Goal: Information Seeking & Learning: Learn about a topic

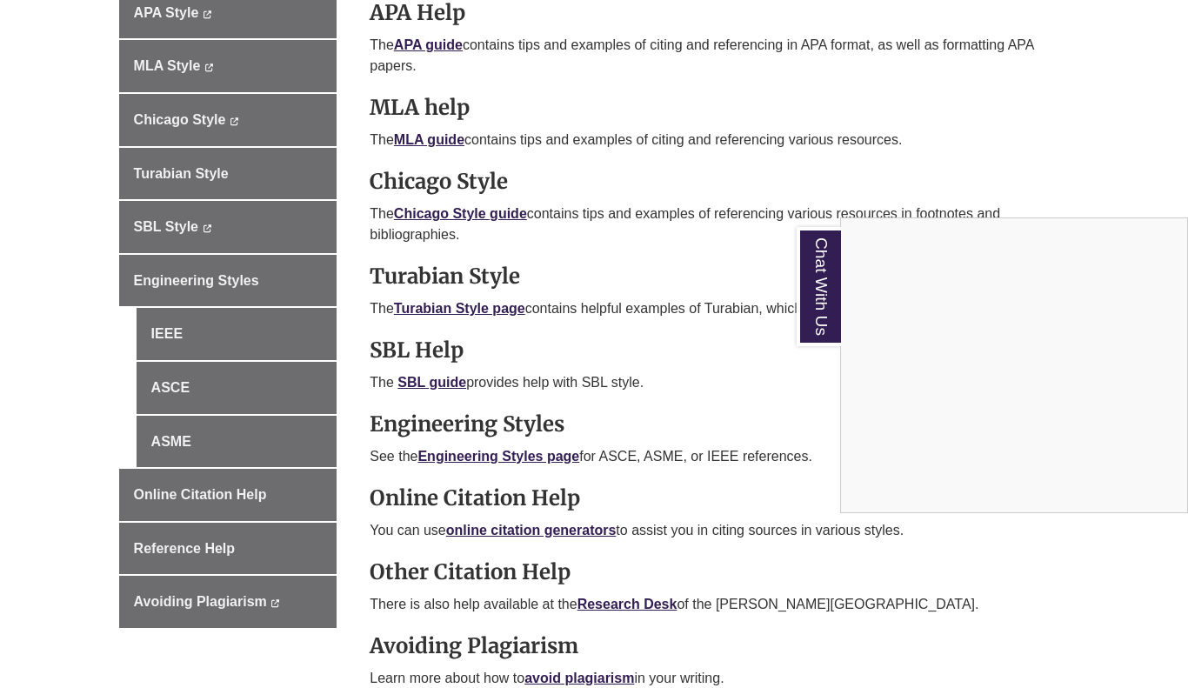
scroll to position [617, 0]
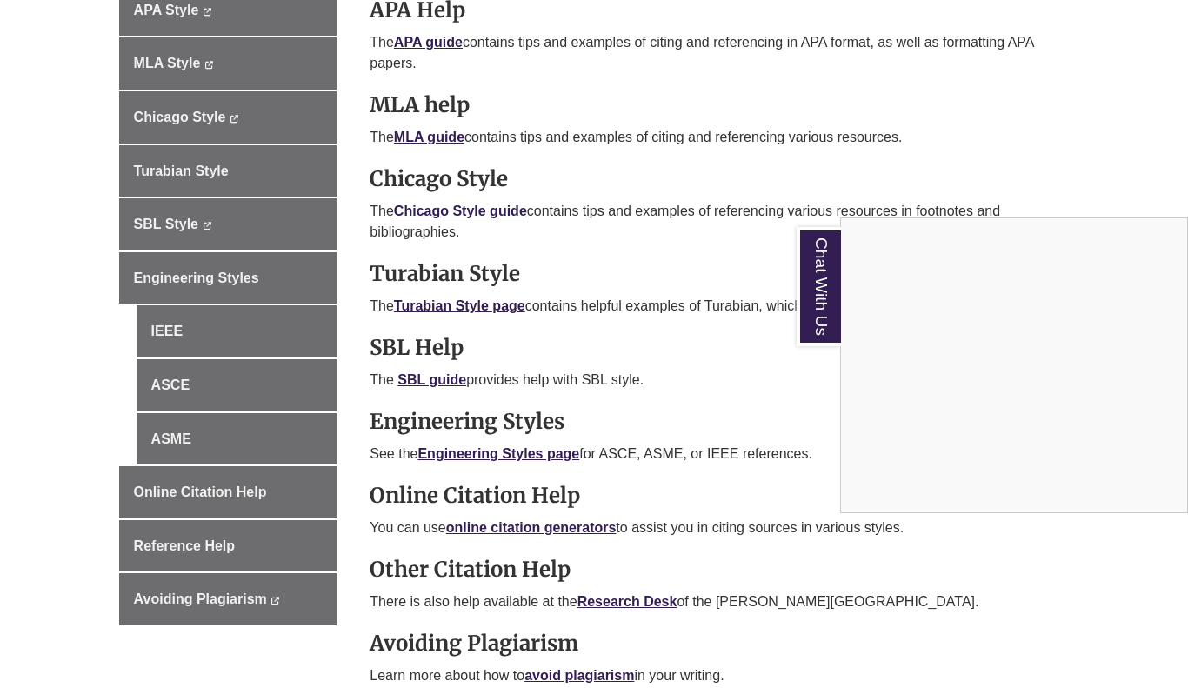
click at [813, 311] on link "Chat With Us" at bounding box center [819, 286] width 44 height 119
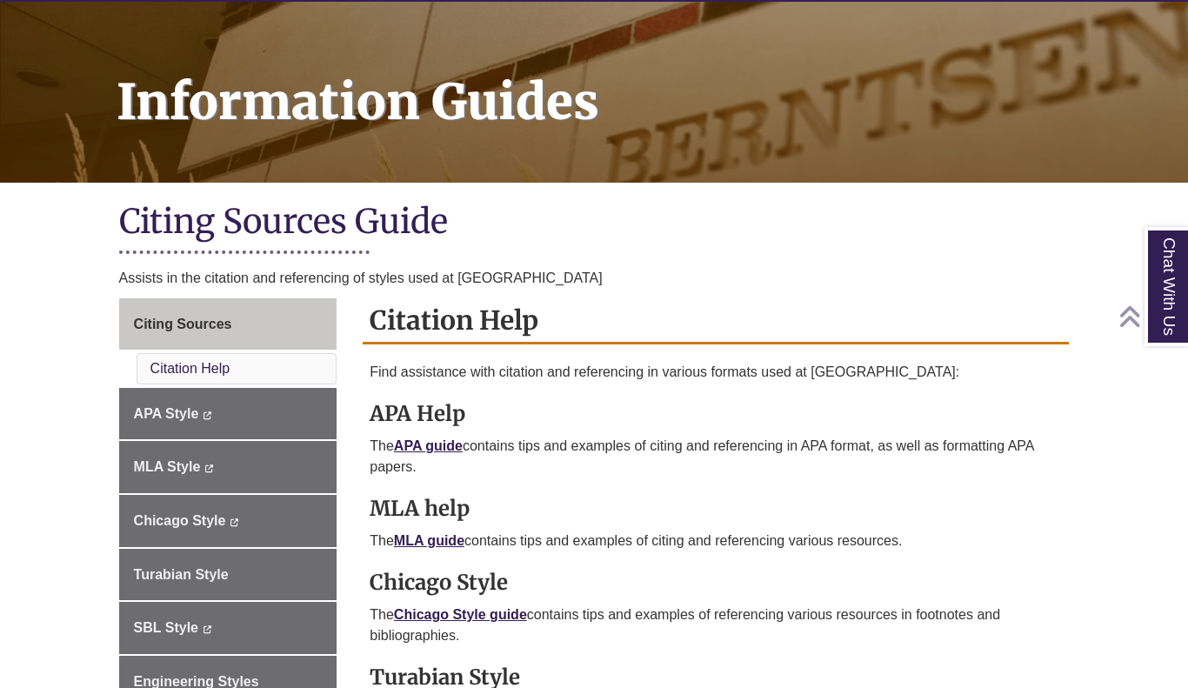
scroll to position [226, 0]
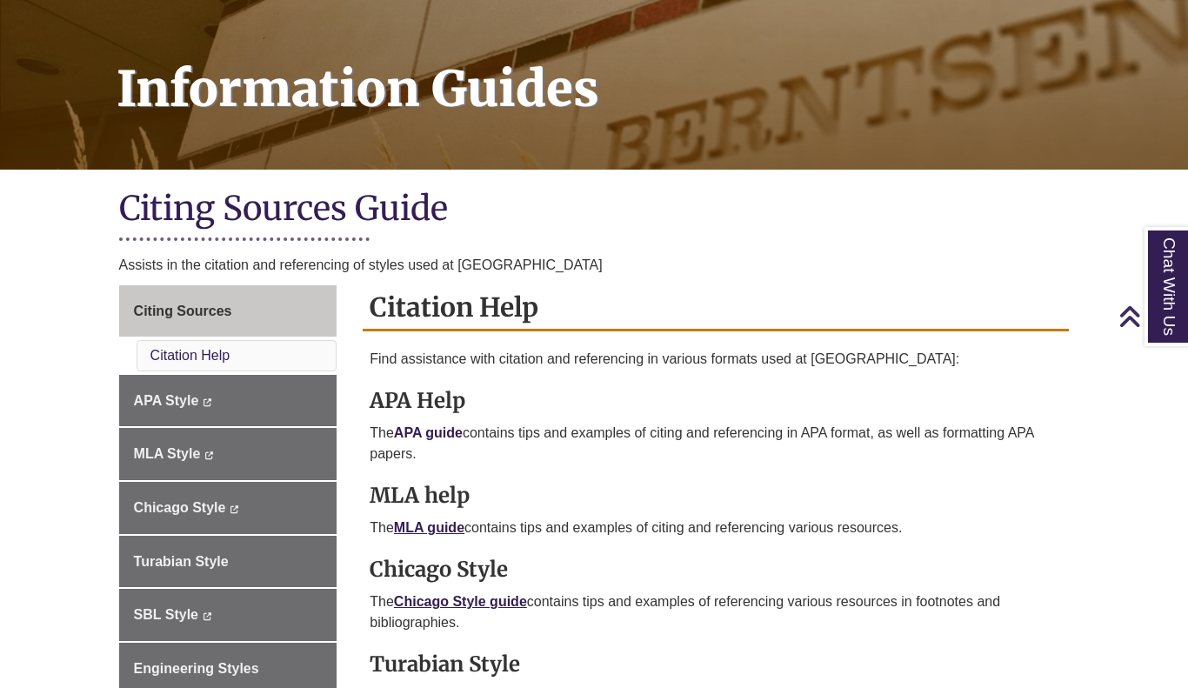
click at [451, 426] on link "APA guide" at bounding box center [428, 432] width 69 height 15
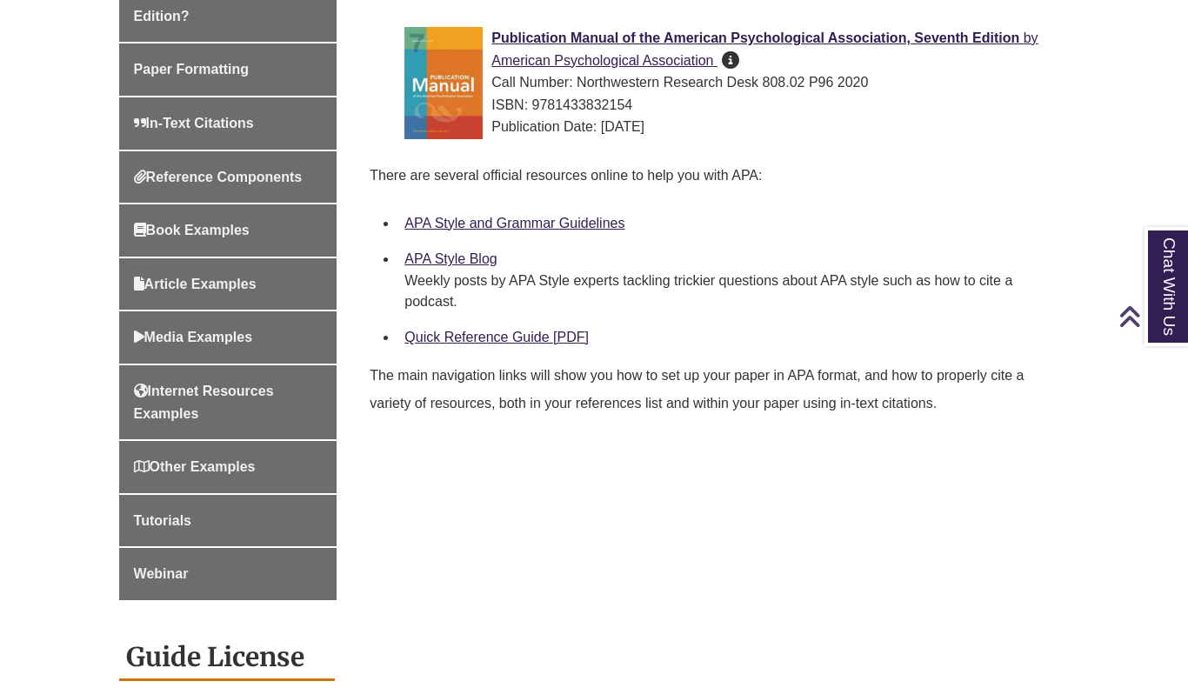
scroll to position [611, 0]
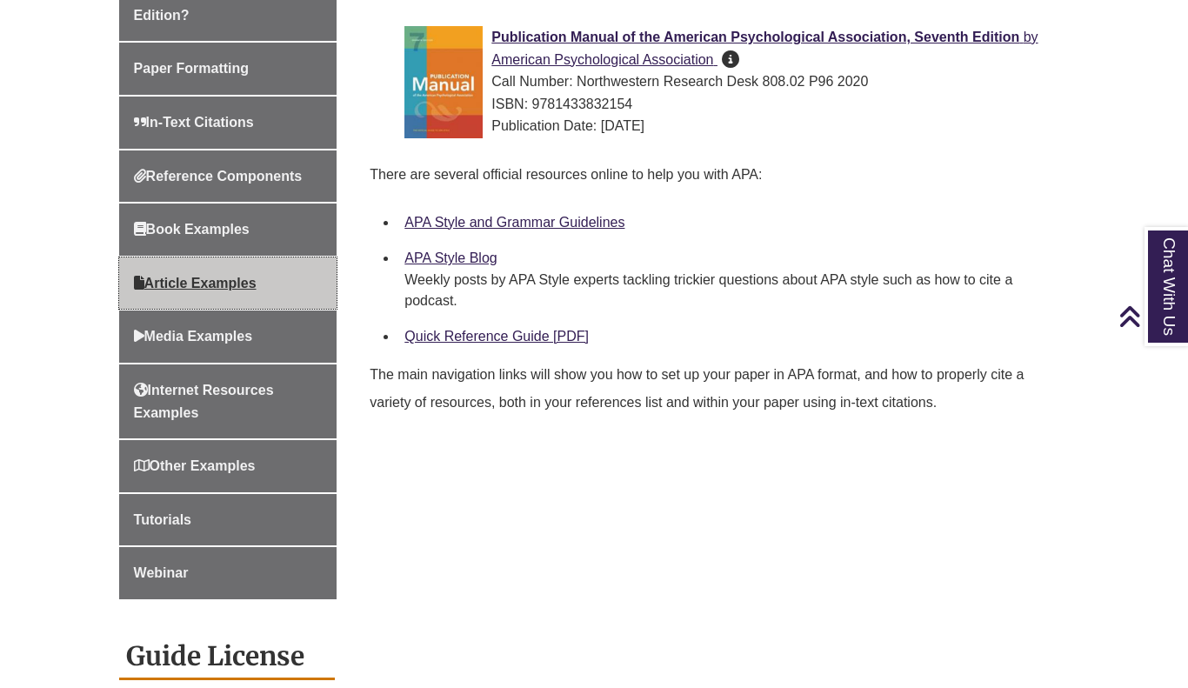
click at [261, 258] on link "Article Examples" at bounding box center [228, 283] width 218 height 52
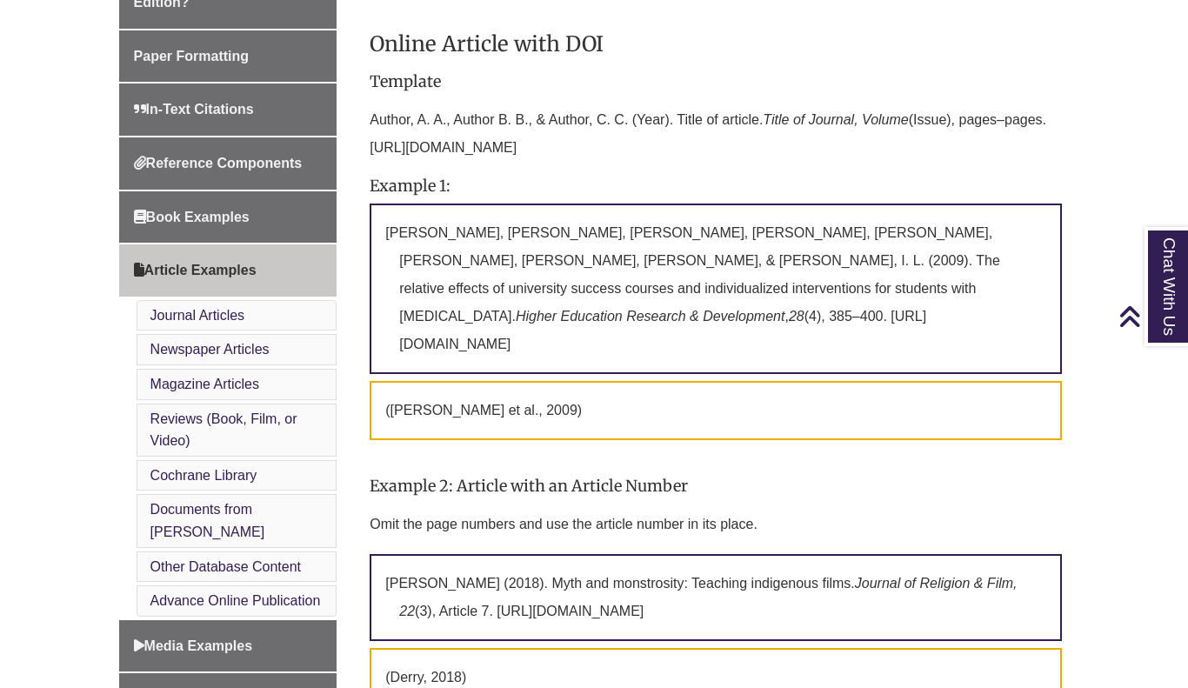
scroll to position [591, 0]
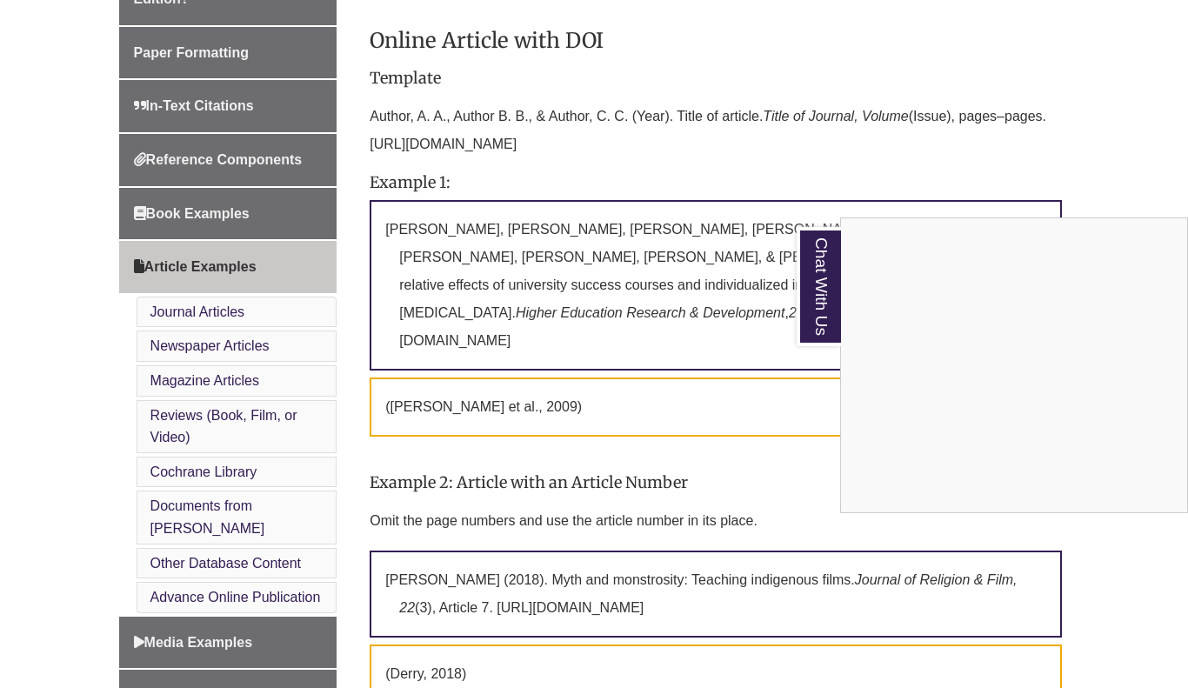
click at [816, 252] on link "Chat With Us" at bounding box center [819, 286] width 44 height 119
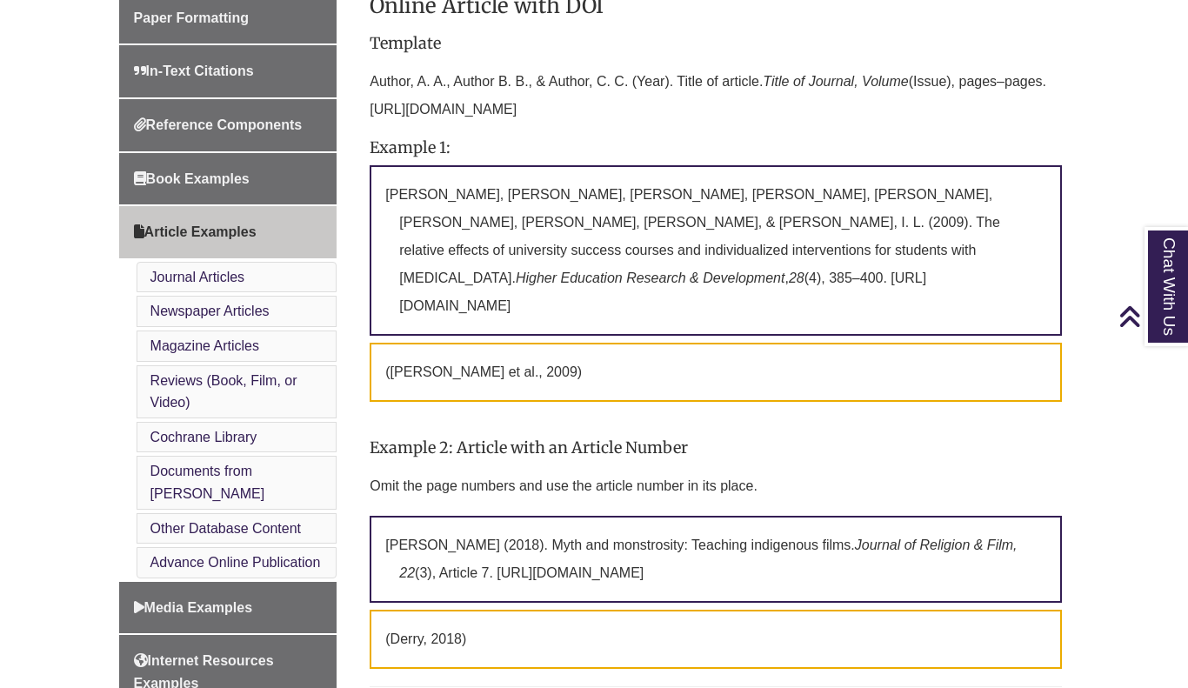
scroll to position [626, 0]
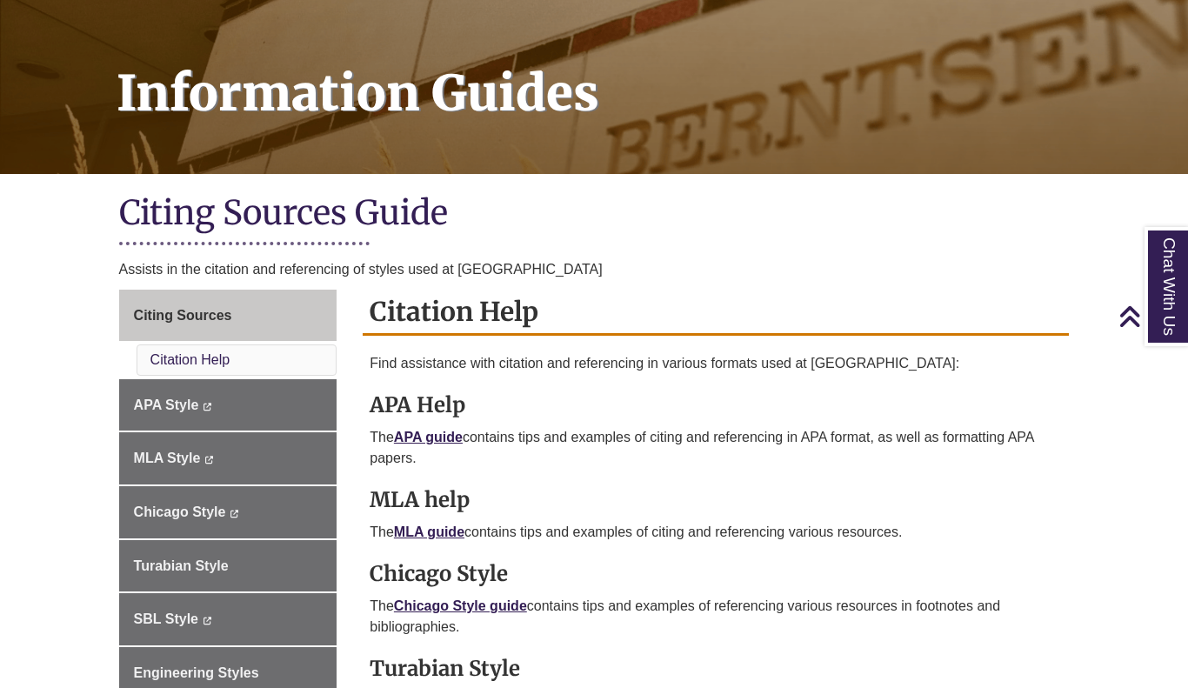
scroll to position [220, 0]
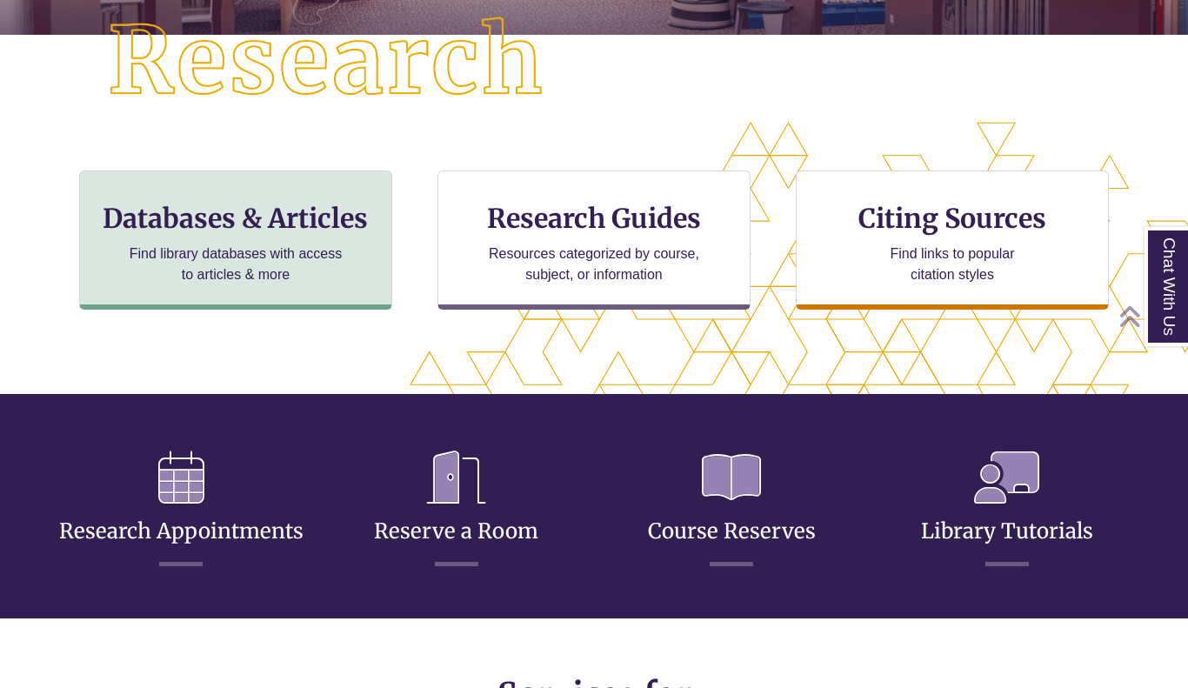
click at [308, 213] on h3 "Databases & Articles" at bounding box center [236, 218] width 284 height 33
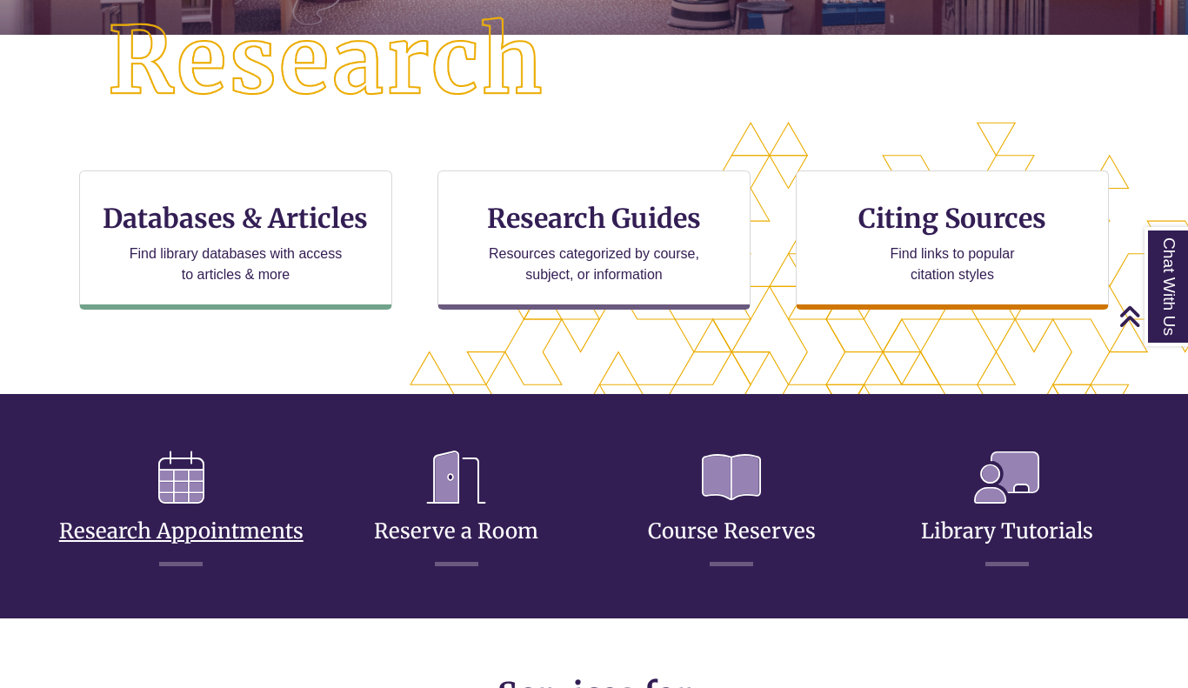
click at [204, 482] on icon at bounding box center [181, 478] width 74 height 80
click at [444, 484] on icon at bounding box center [456, 478] width 87 height 80
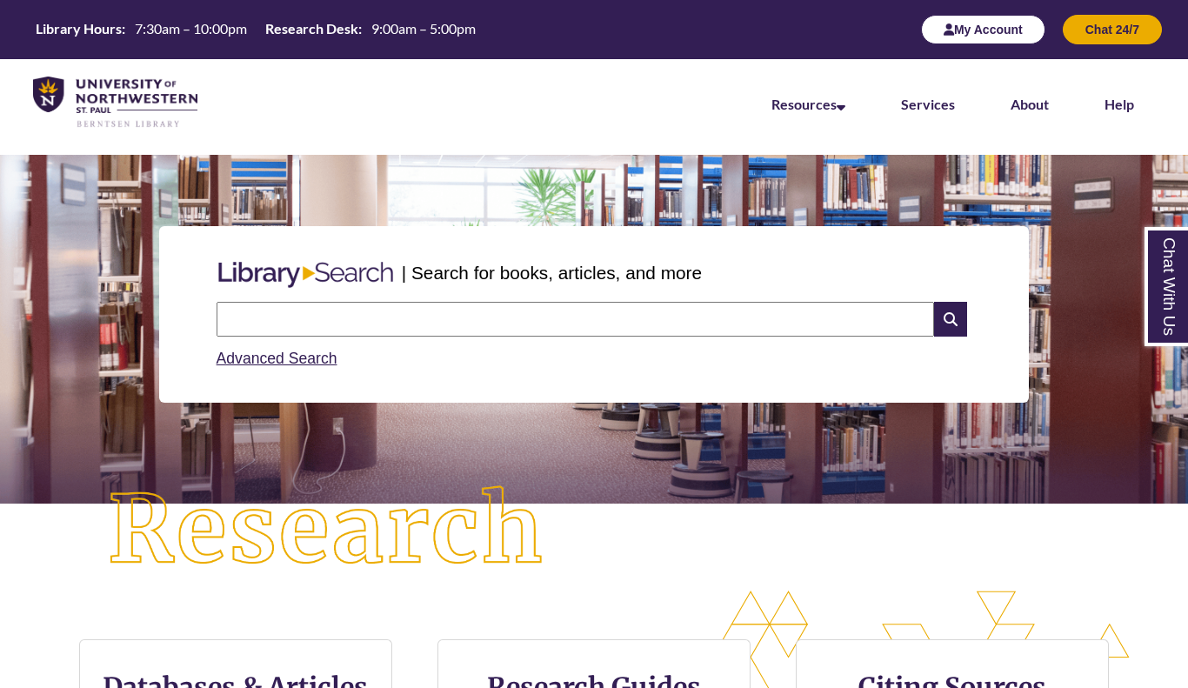
click at [1002, 34] on button "My Account" at bounding box center [983, 30] width 124 height 30
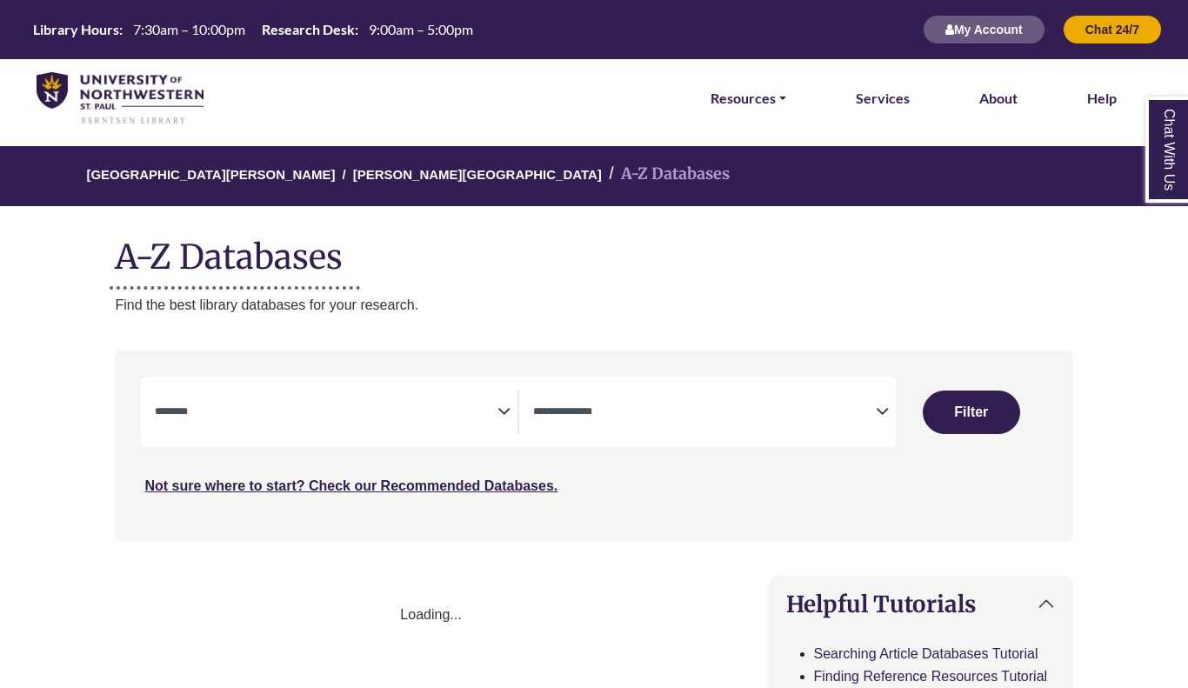
select select "Database Subject Filter"
select select "Database Types Filter"
select select "Database Subject Filter"
select select "Database Types Filter"
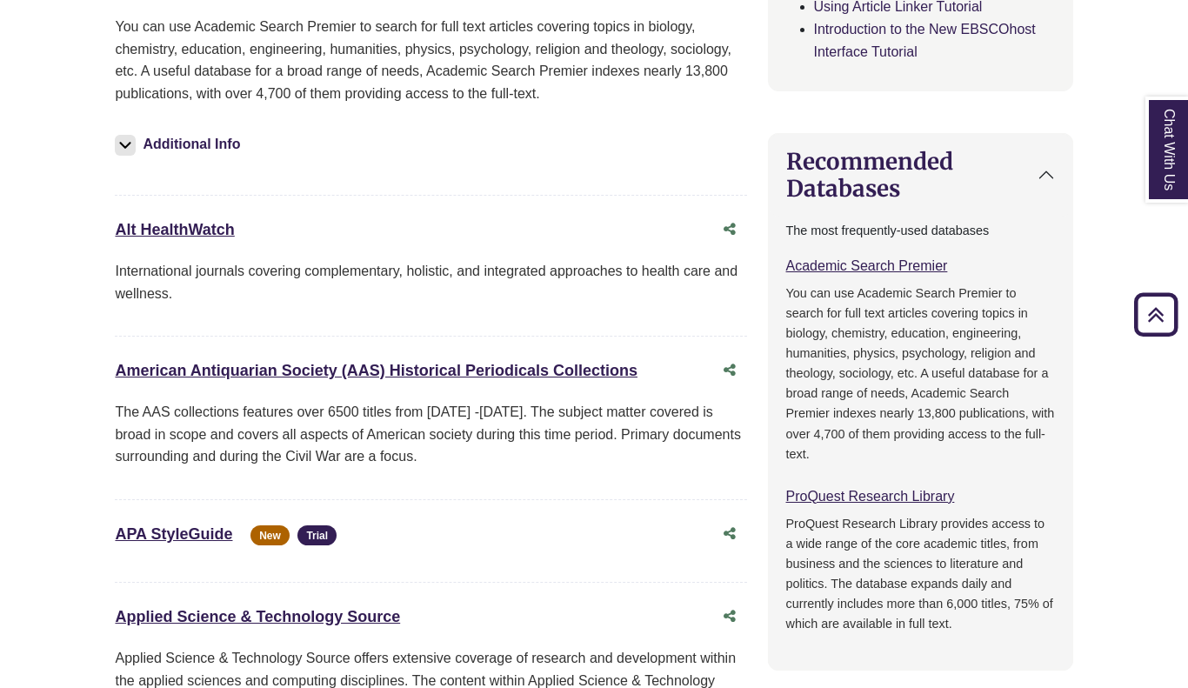
scroll to position [851, 0]
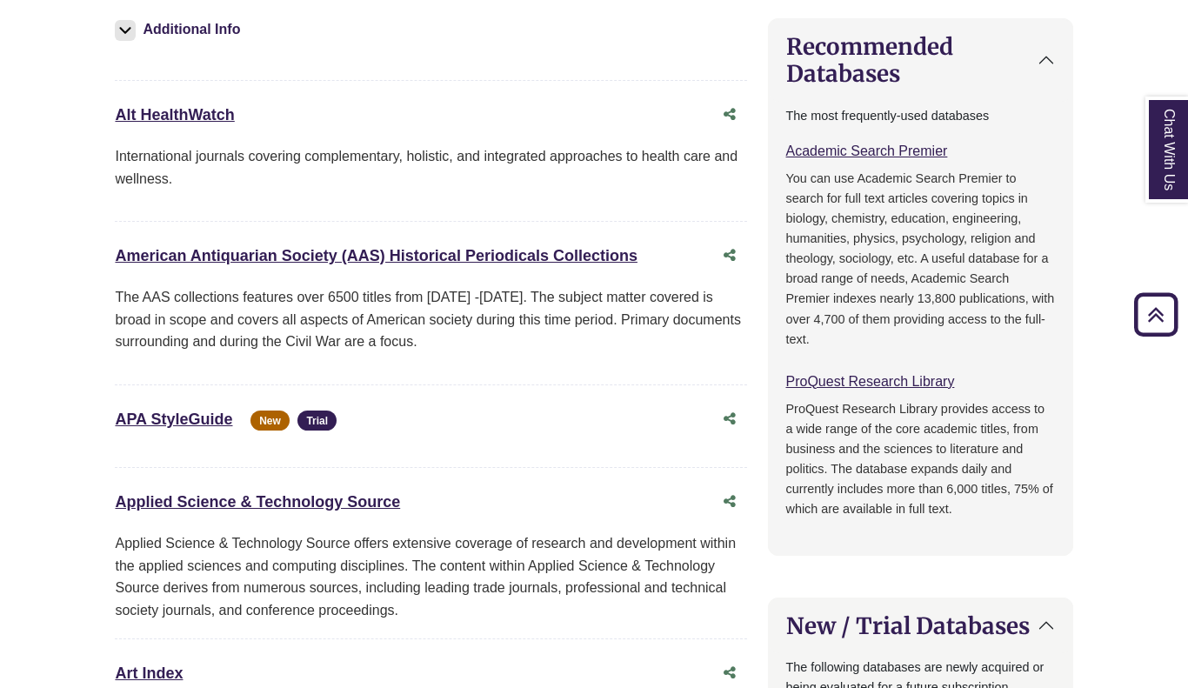
click at [202, 424] on div "APA StyleGuide This link opens in a new window New Trial" at bounding box center [430, 419] width 631 height 33
click at [202, 415] on link "APA StyleGuide This link opens in a new window" at bounding box center [173, 419] width 117 height 17
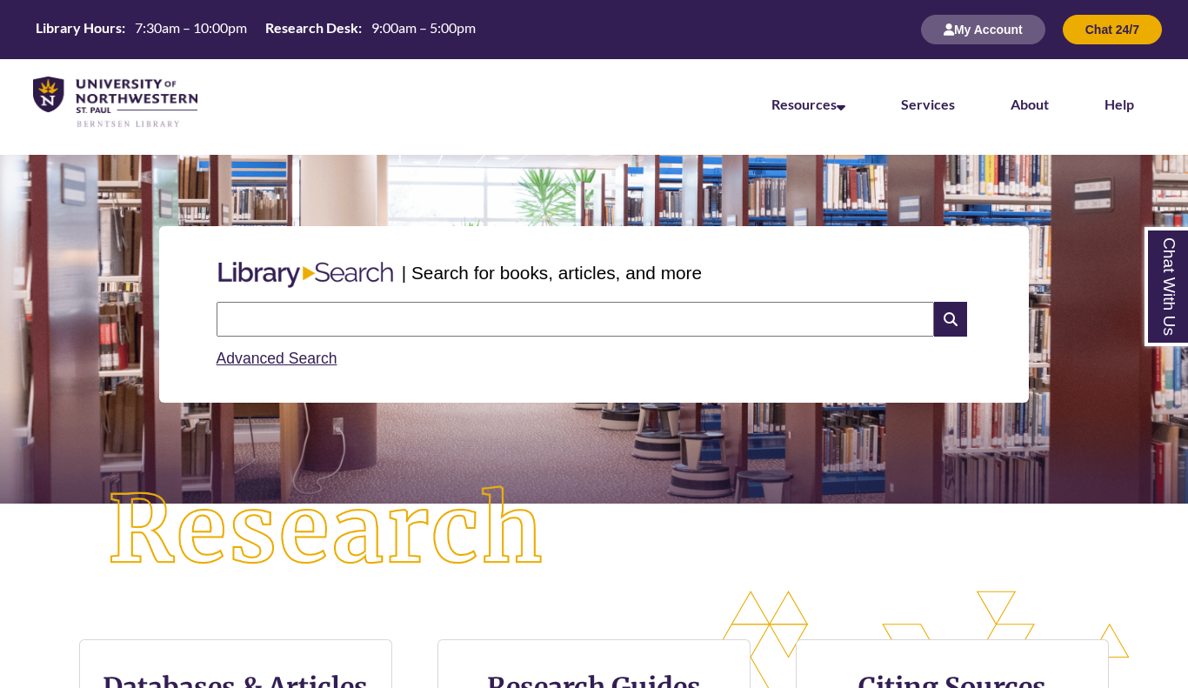
click at [634, 164] on p at bounding box center [594, 165] width 1162 height 21
click at [510, 313] on input "text" at bounding box center [576, 319] width 718 height 35
type input "**********"
click at [959, 322] on icon at bounding box center [950, 319] width 33 height 35
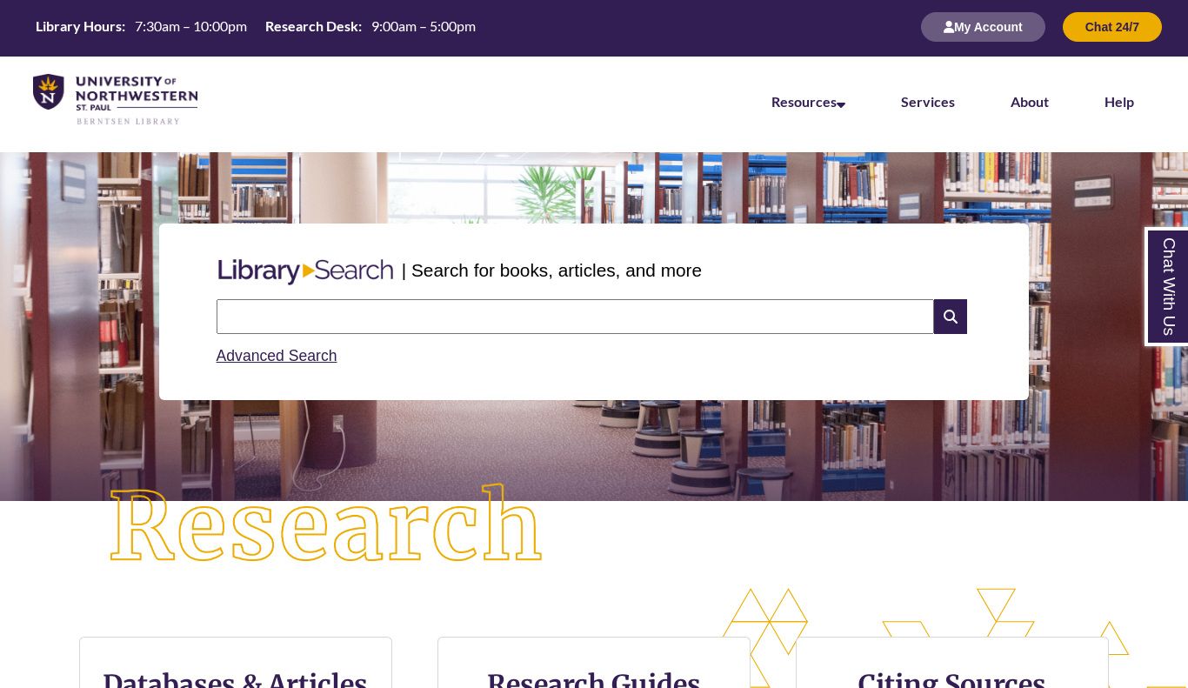
click at [417, 309] on input "text" at bounding box center [576, 316] width 718 height 35
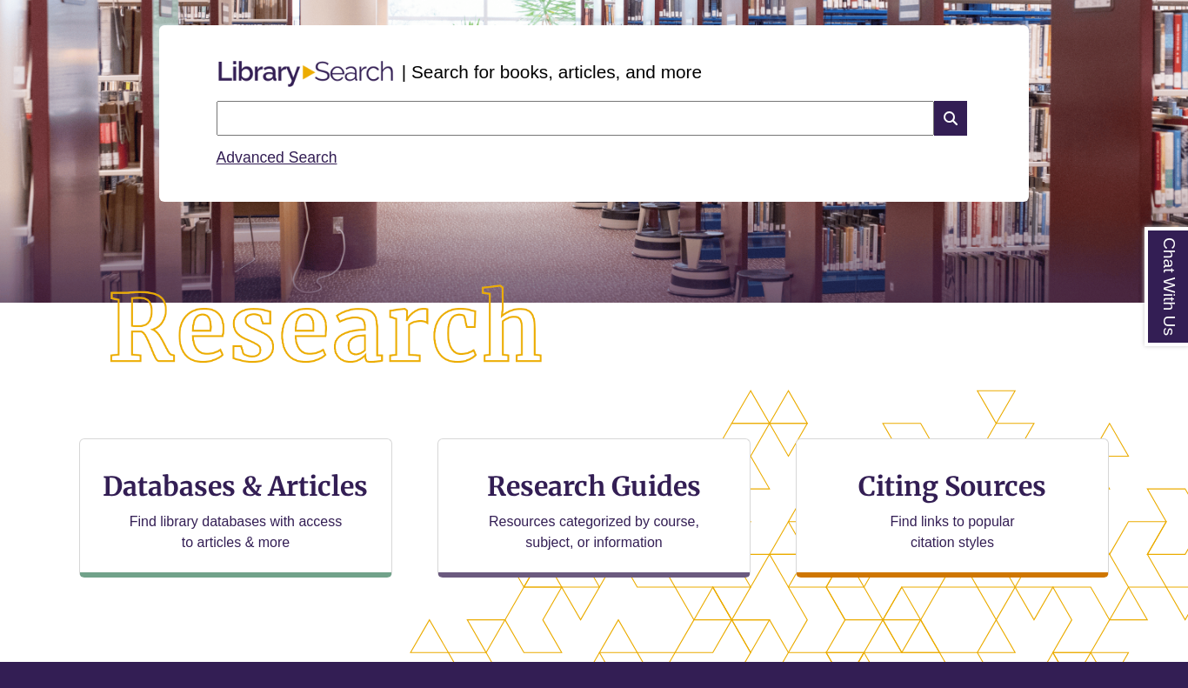
scroll to position [368, 0]
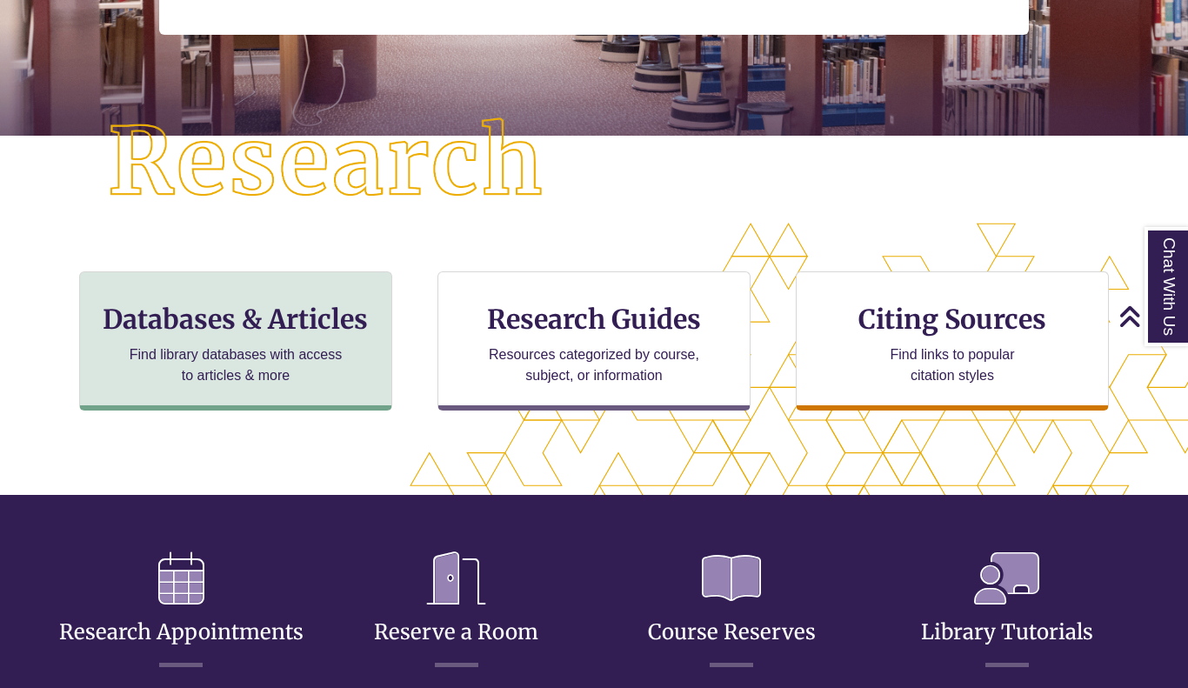
click at [297, 386] on div "Databases & Articles Find library databases with access to articles & more" at bounding box center [235, 340] width 313 height 139
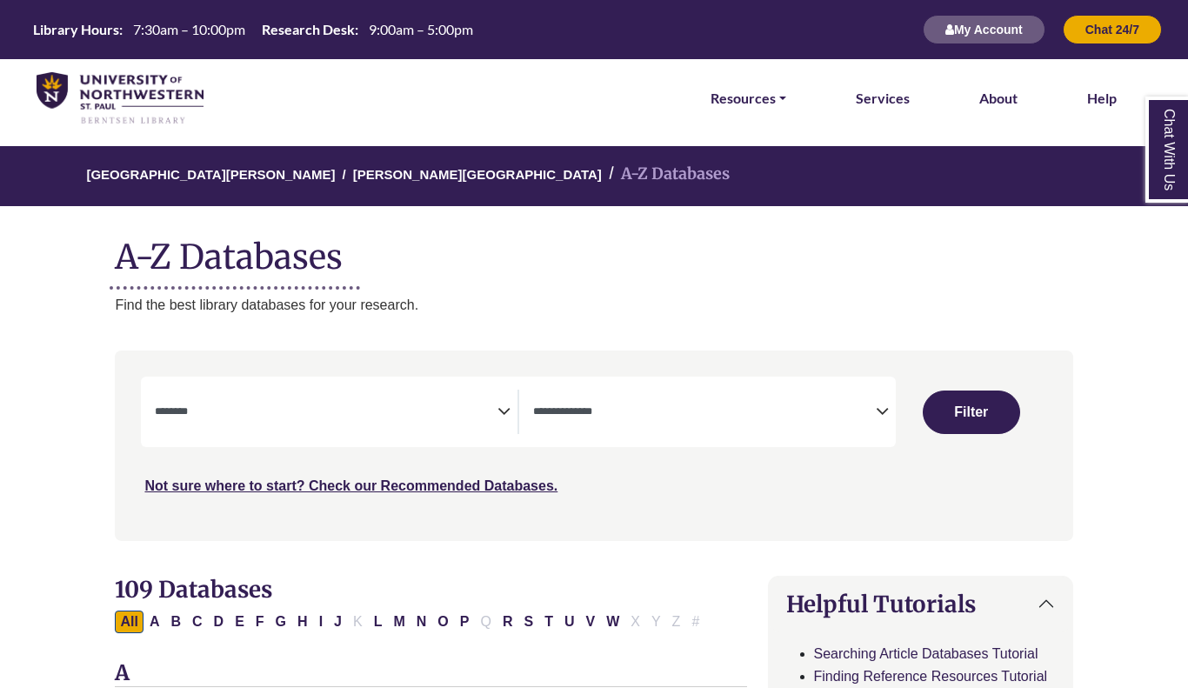
select select "Database Subject Filter"
select select "Database Types Filter"
click at [297, 386] on div "**********" at bounding box center [518, 412] width 755 height 70
click at [331, 406] on textarea "Search" at bounding box center [326, 413] width 343 height 14
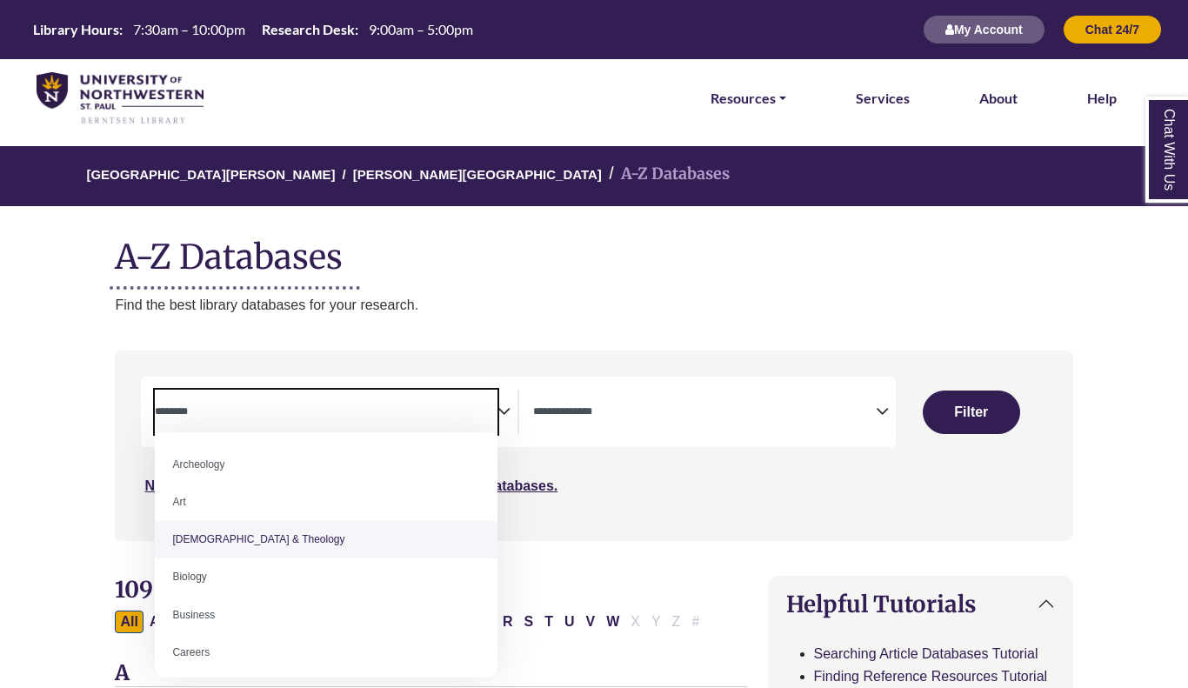
select select "*****"
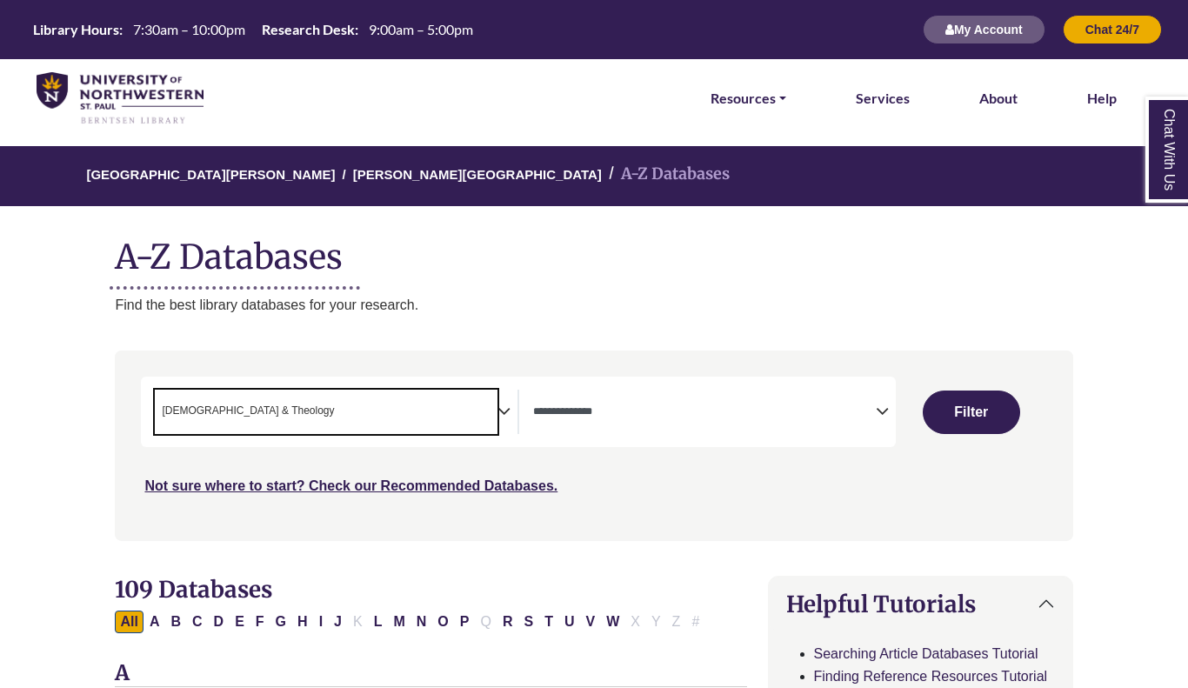
scroll to position [33, 0]
click at [625, 397] on span "Search filters" at bounding box center [704, 412] width 343 height 44
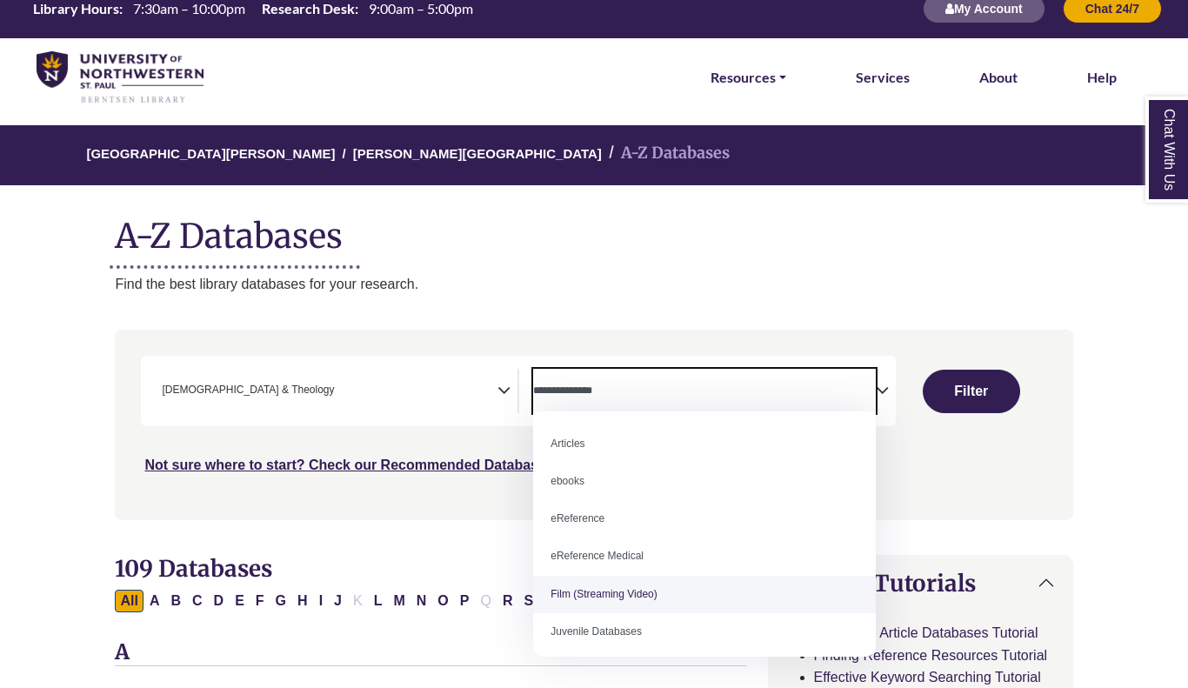
scroll to position [5, 0]
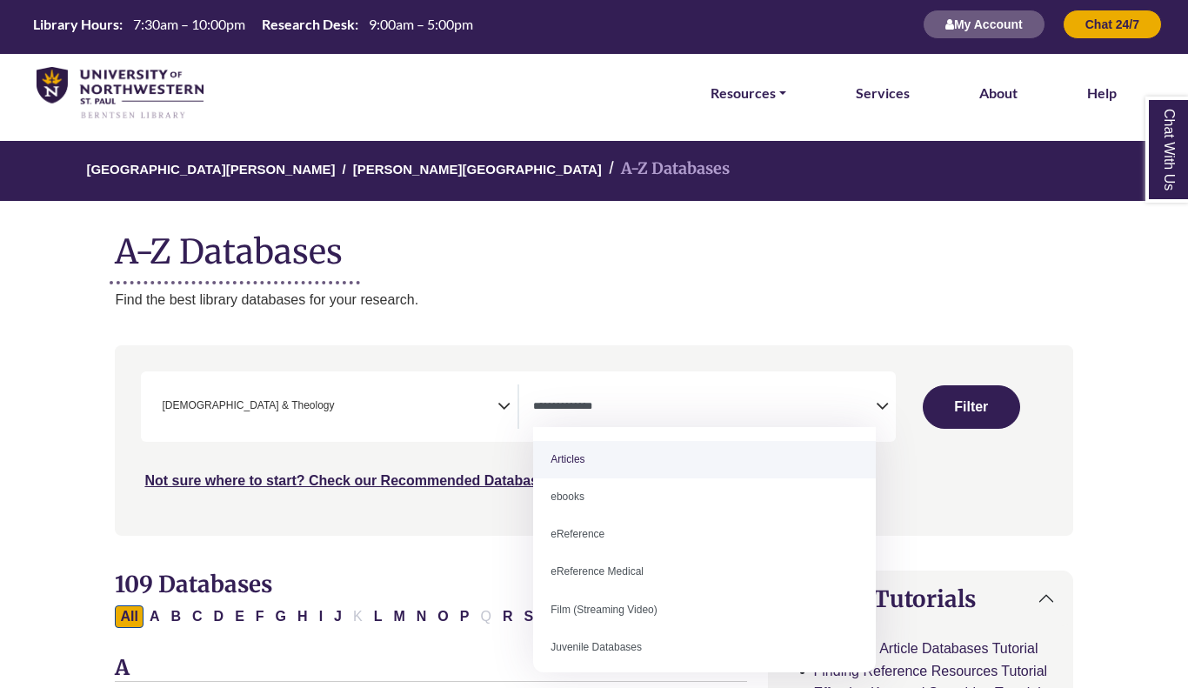
select select "*****"
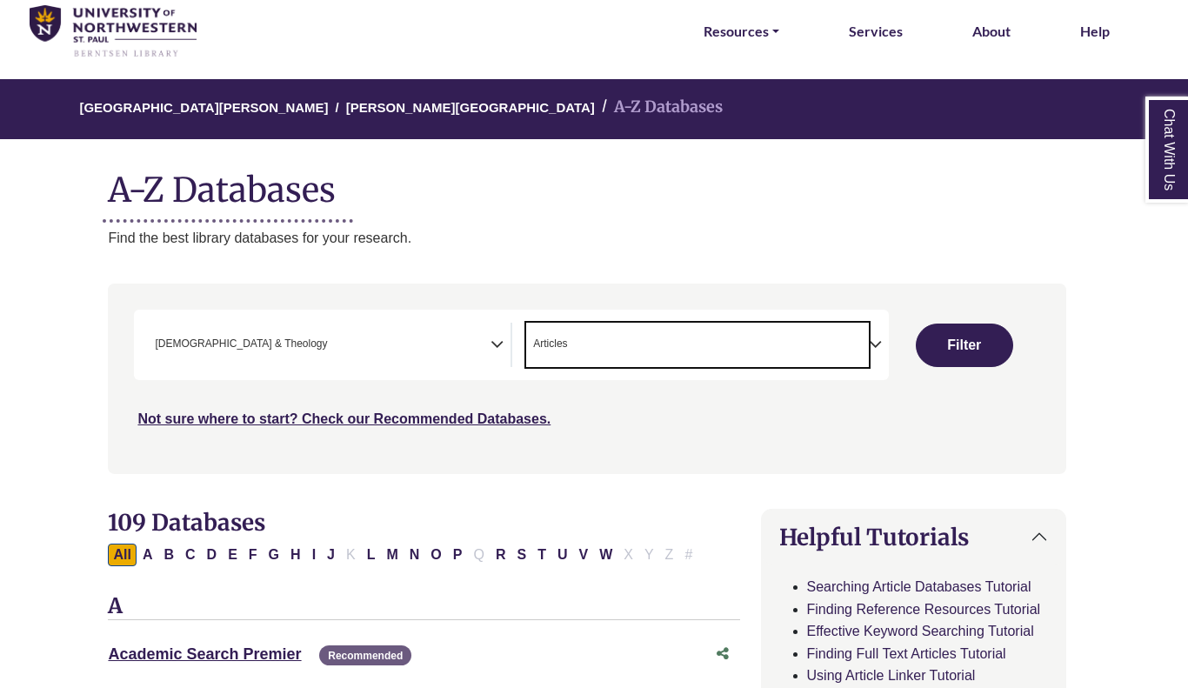
scroll to position [67, 9]
click at [950, 346] on button "Filter" at bounding box center [962, 345] width 97 height 43
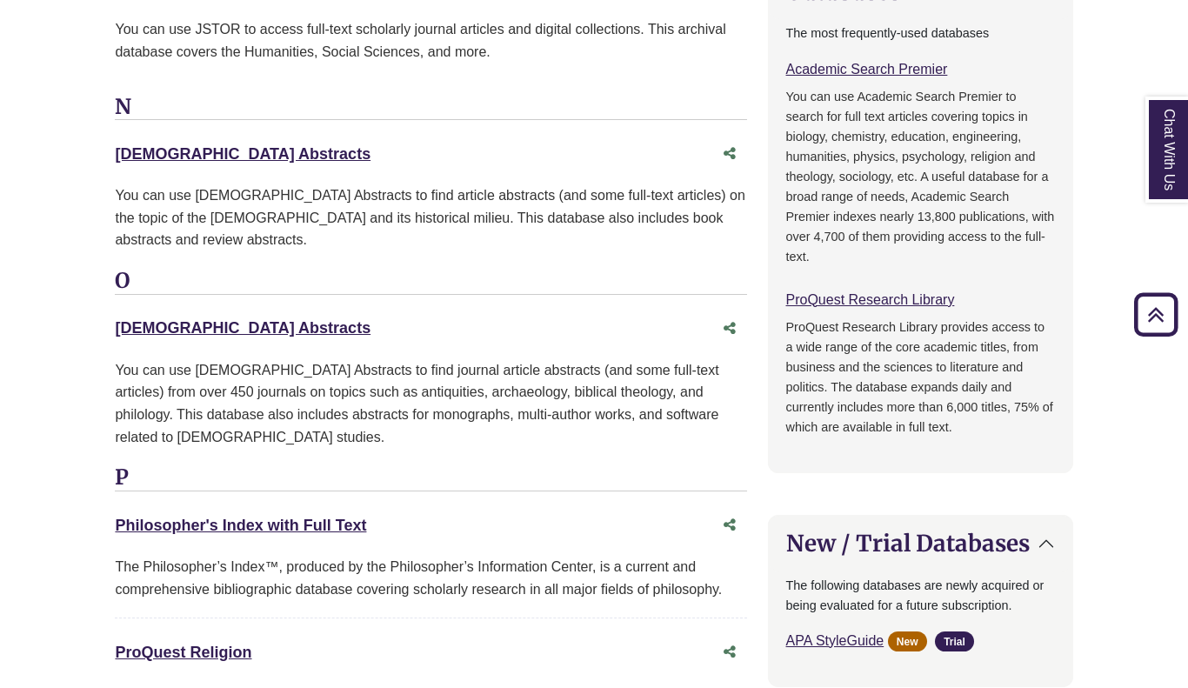
scroll to position [1305, 0]
click at [287, 311] on div "[DEMOGRAPHIC_DATA] Abstracts This link opens in a new window" at bounding box center [430, 327] width 631 height 33
click at [287, 318] on link "[DEMOGRAPHIC_DATA] Abstracts This link opens in a new window" at bounding box center [243, 326] width 256 height 17
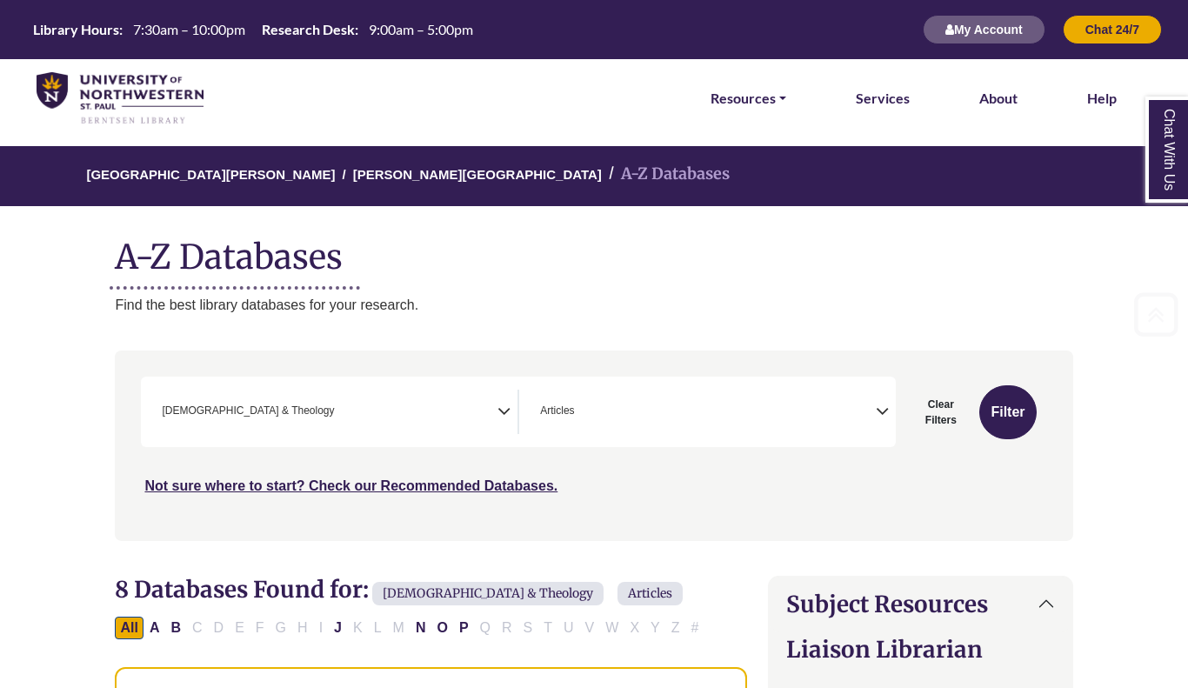
scroll to position [0, 0]
